Goal: Task Accomplishment & Management: Use online tool/utility

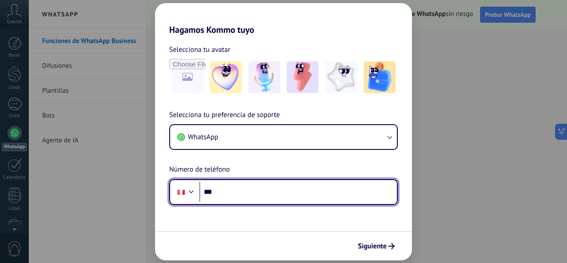
click at [323, 196] on input "***" at bounding box center [298, 192] width 198 height 20
drag, startPoint x: 323, startPoint y: 196, endPoint x: 293, endPoint y: 186, distance: 30.8
click at [293, 186] on input "***" at bounding box center [298, 192] width 198 height 20
type input "**********"
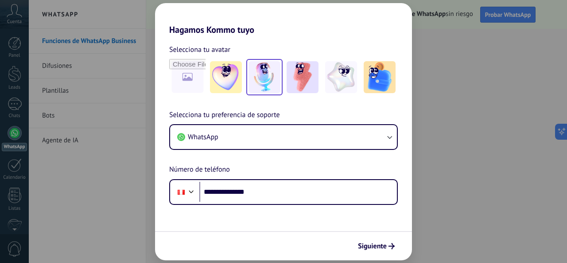
click at [252, 75] on img at bounding box center [265, 77] width 32 height 32
click at [392, 242] on button "Siguiente" at bounding box center [376, 245] width 45 height 15
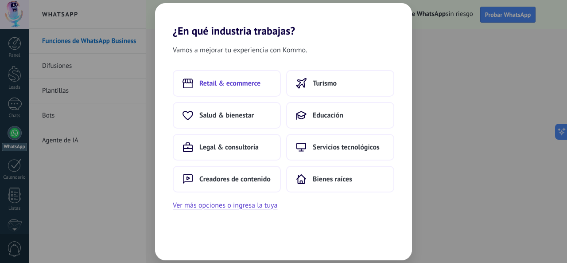
click at [235, 85] on span "Retail & ecommerce" at bounding box center [229, 83] width 61 height 9
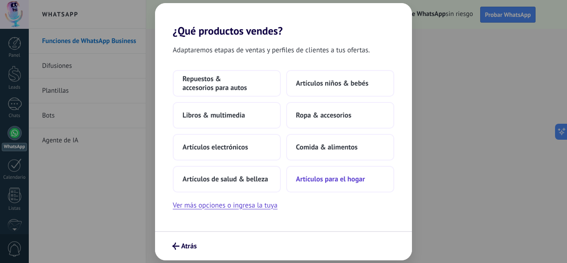
click at [332, 182] on span "Artículos para el hogar" at bounding box center [330, 179] width 69 height 9
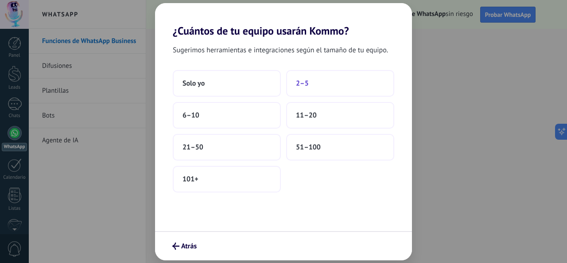
click at [320, 87] on button "2–5" at bounding box center [340, 83] width 108 height 27
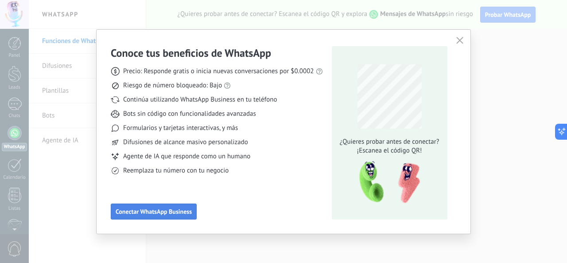
click at [130, 213] on span "Conectar WhatsApp Business" at bounding box center [154, 211] width 76 height 6
click at [173, 215] on span "Conectar WhatsApp Business" at bounding box center [154, 211] width 76 height 6
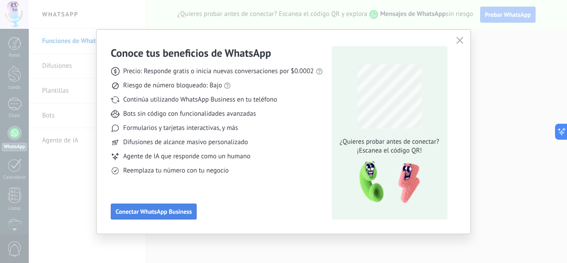
click at [173, 215] on span "Conectar WhatsApp Business" at bounding box center [154, 211] width 76 height 6
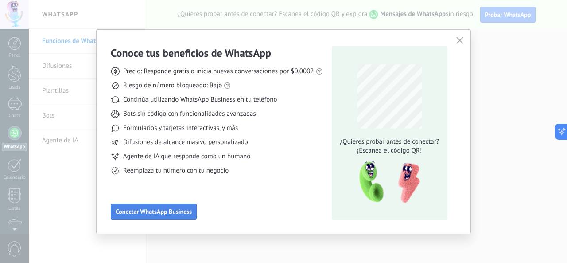
click at [173, 215] on span "Conectar WhatsApp Business" at bounding box center [154, 211] width 76 height 6
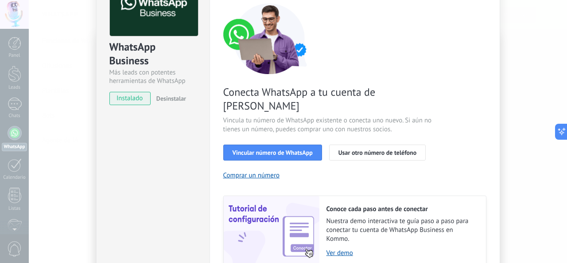
scroll to position [89, 0]
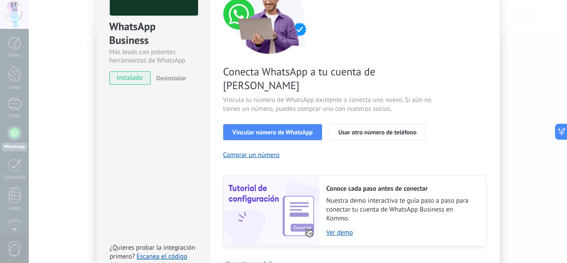
click at [363, 156] on div "Conecta WhatsApp a tu cuenta de Kommo Vincula tu número de WhatsApp existente o…" at bounding box center [354, 114] width 263 height 263
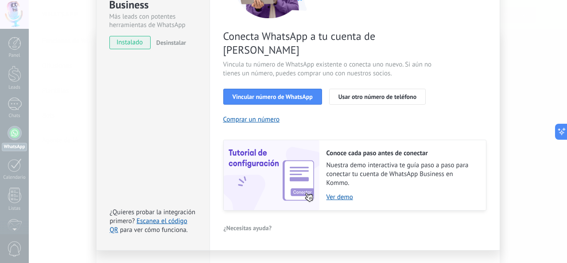
scroll to position [130, 0]
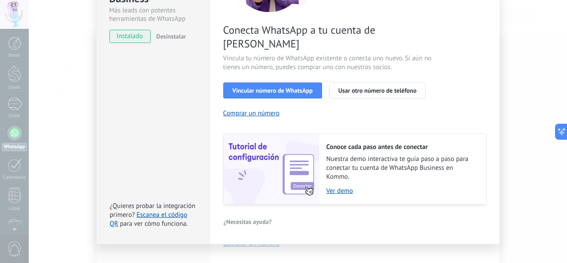
click at [73, 89] on div "WhatsApp Business Más leads con potentes herramientas de WhatsApp instalado Des…" at bounding box center [298, 131] width 539 height 263
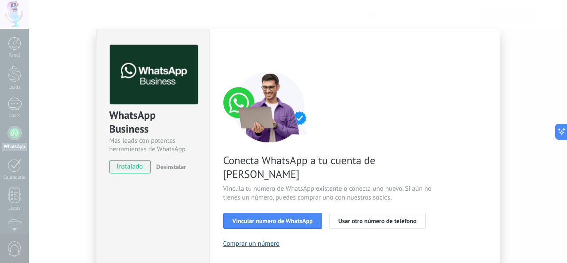
scroll to position [0, 0]
click at [55, 106] on div "WhatsApp Business Más leads con potentes herramientas de WhatsApp instalado Des…" at bounding box center [298, 131] width 539 height 263
click at [54, 106] on div "WhatsApp Business Más leads con potentes herramientas de WhatsApp instalado Des…" at bounding box center [298, 131] width 539 height 263
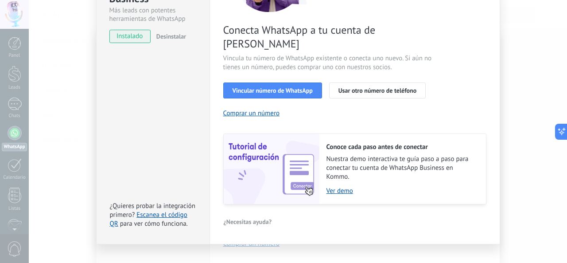
click at [515, 71] on div "WhatsApp Business Más leads con potentes herramientas de WhatsApp instalado Des…" at bounding box center [298, 131] width 539 height 263
